Goal: Task Accomplishment & Management: Manage account settings

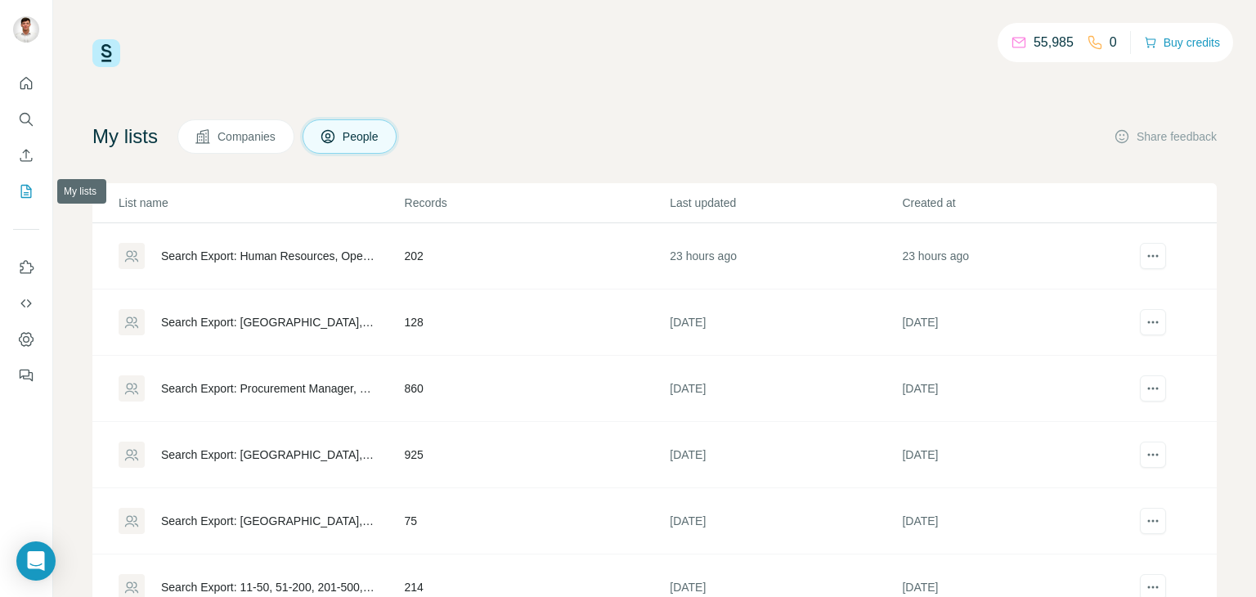
click at [28, 191] on icon "My lists" at bounding box center [26, 191] width 16 height 16
click at [1145, 259] on icon "actions" at bounding box center [1153, 256] width 16 height 16
click at [925, 270] on td "2 minutes ago" at bounding box center [1017, 256] width 232 height 66
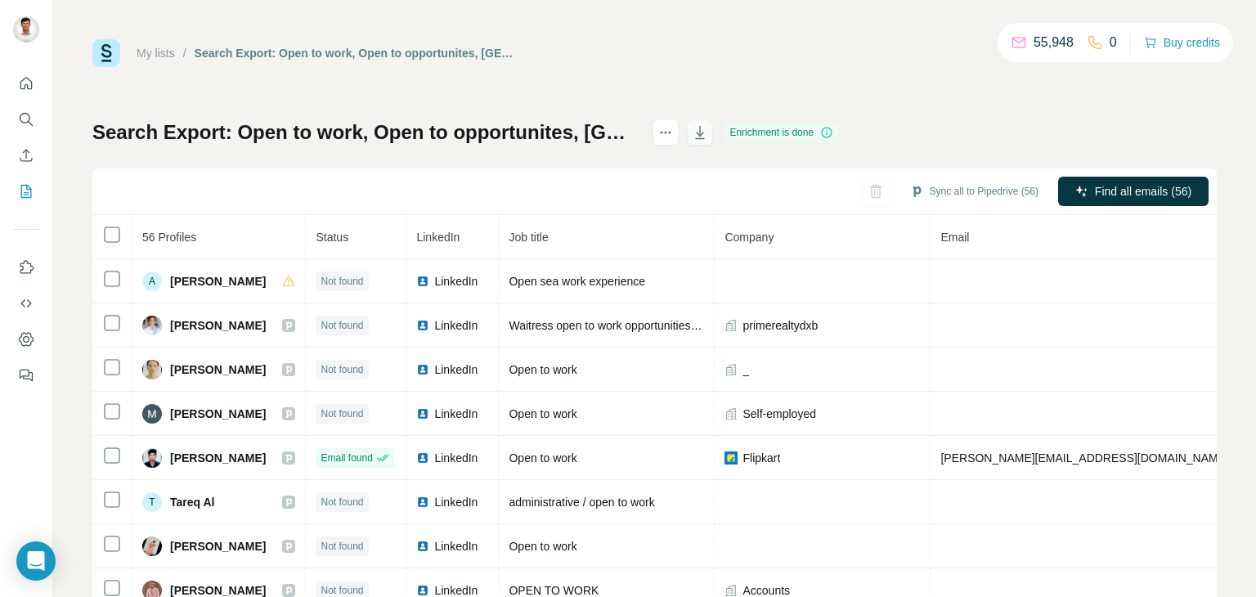
click at [708, 132] on icon "button" at bounding box center [700, 132] width 16 height 16
click at [674, 127] on icon "actions" at bounding box center [665, 132] width 16 height 16
